Goal: Task Accomplishment & Management: Use online tool/utility

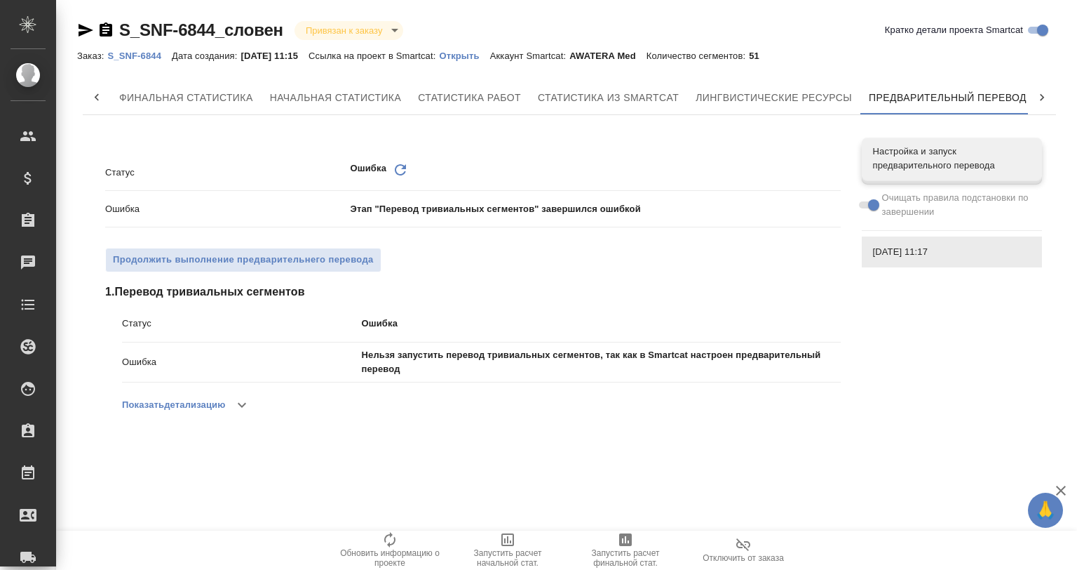
scroll to position [0, 6]
click at [82, 34] on icon "button" at bounding box center [86, 30] width 15 height 13
click at [476, 56] on p "Открыть" at bounding box center [464, 56] width 51 height 11
click at [469, 53] on p "Открыть" at bounding box center [454, 56] width 51 height 11
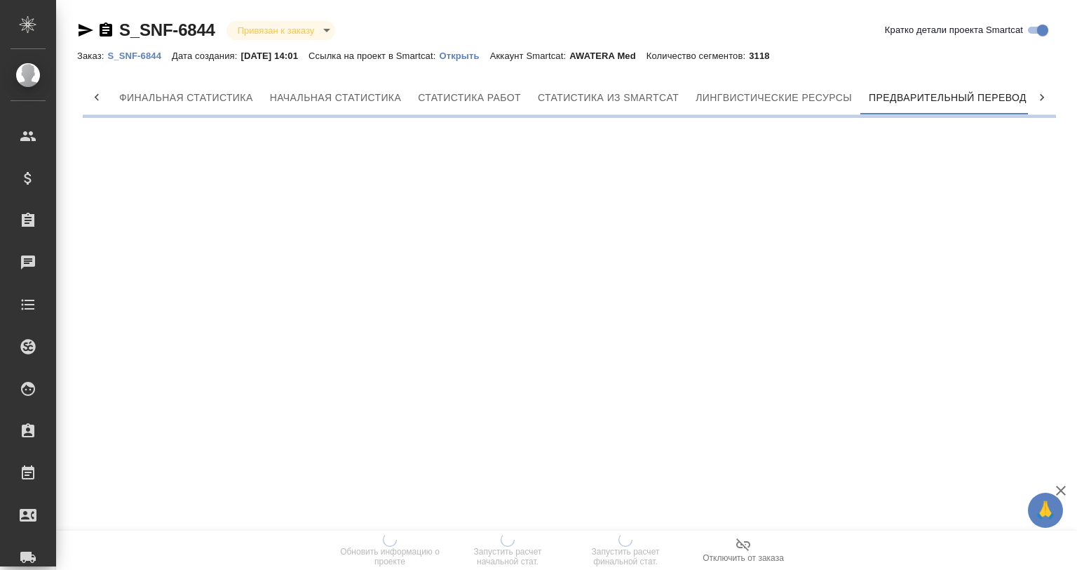
scroll to position [0, 6]
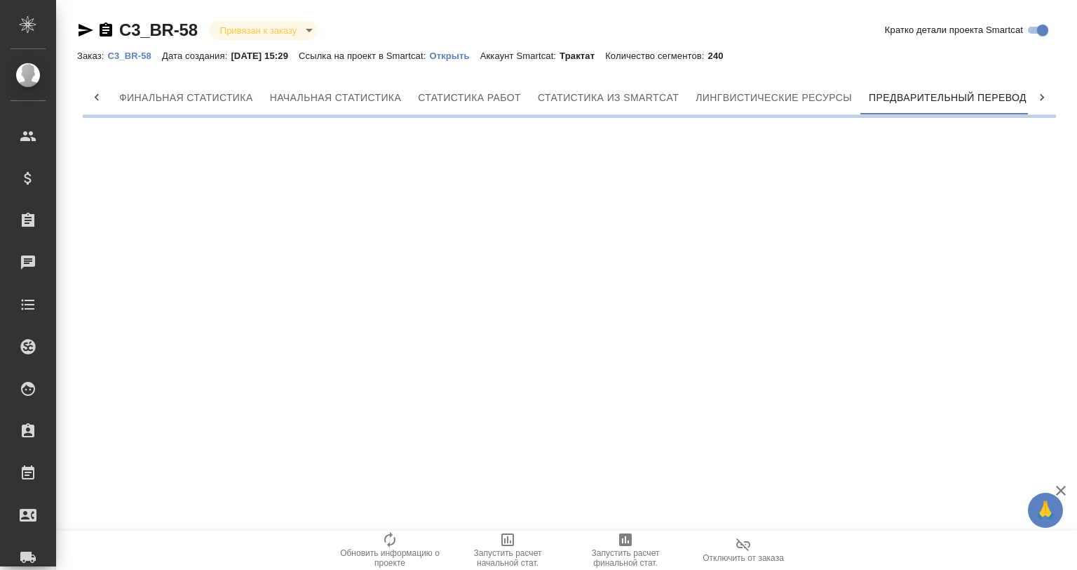
scroll to position [0, 6]
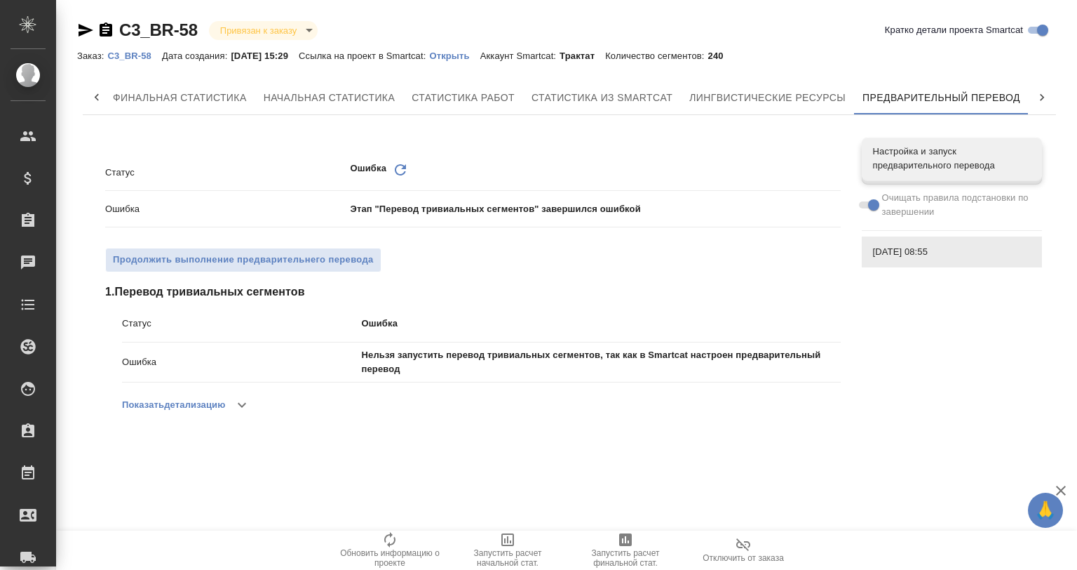
click at [465, 58] on p "Открыть" at bounding box center [454, 56] width 51 height 11
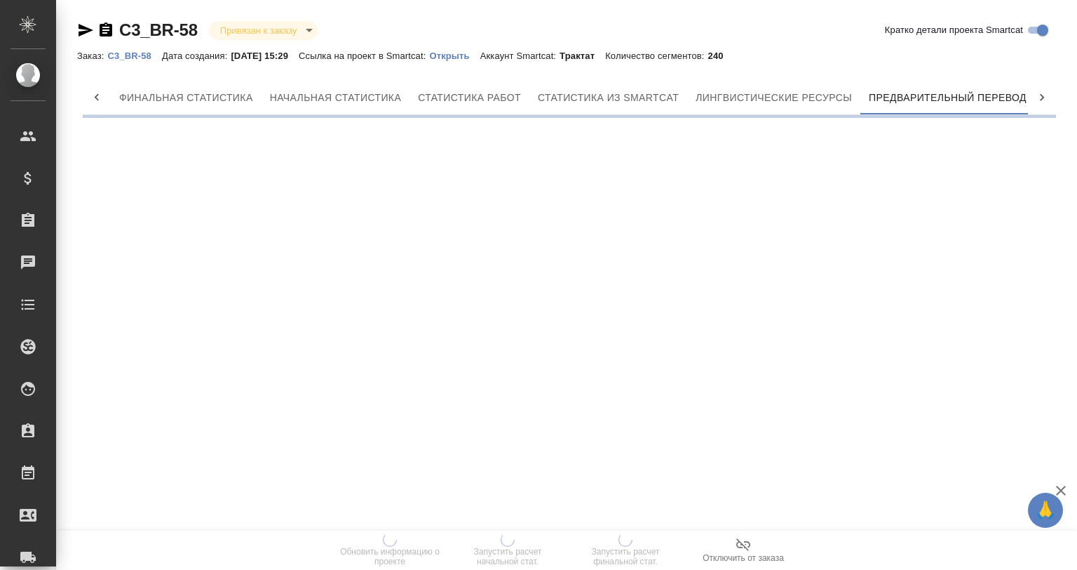
scroll to position [0, 6]
